Goal: Information Seeking & Learning: Check status

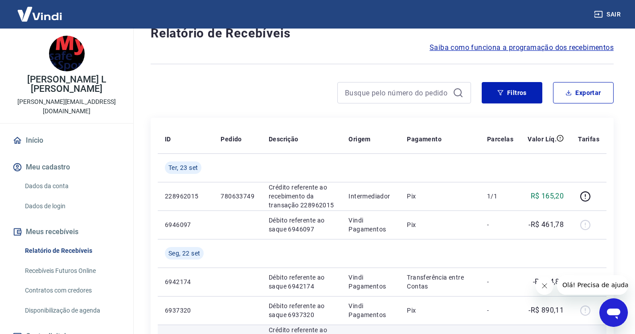
scroll to position [45, 0]
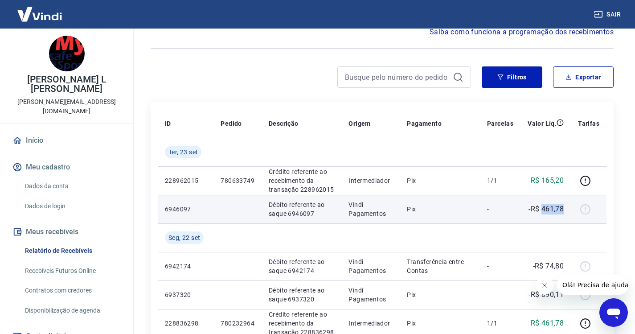
drag, startPoint x: 565, startPoint y: 209, endPoint x: 543, endPoint y: 208, distance: 22.3
click at [543, 208] on td "-R$ 461,78" at bounding box center [546, 209] width 50 height 29
copy p "461,78"
